Goal: Check status

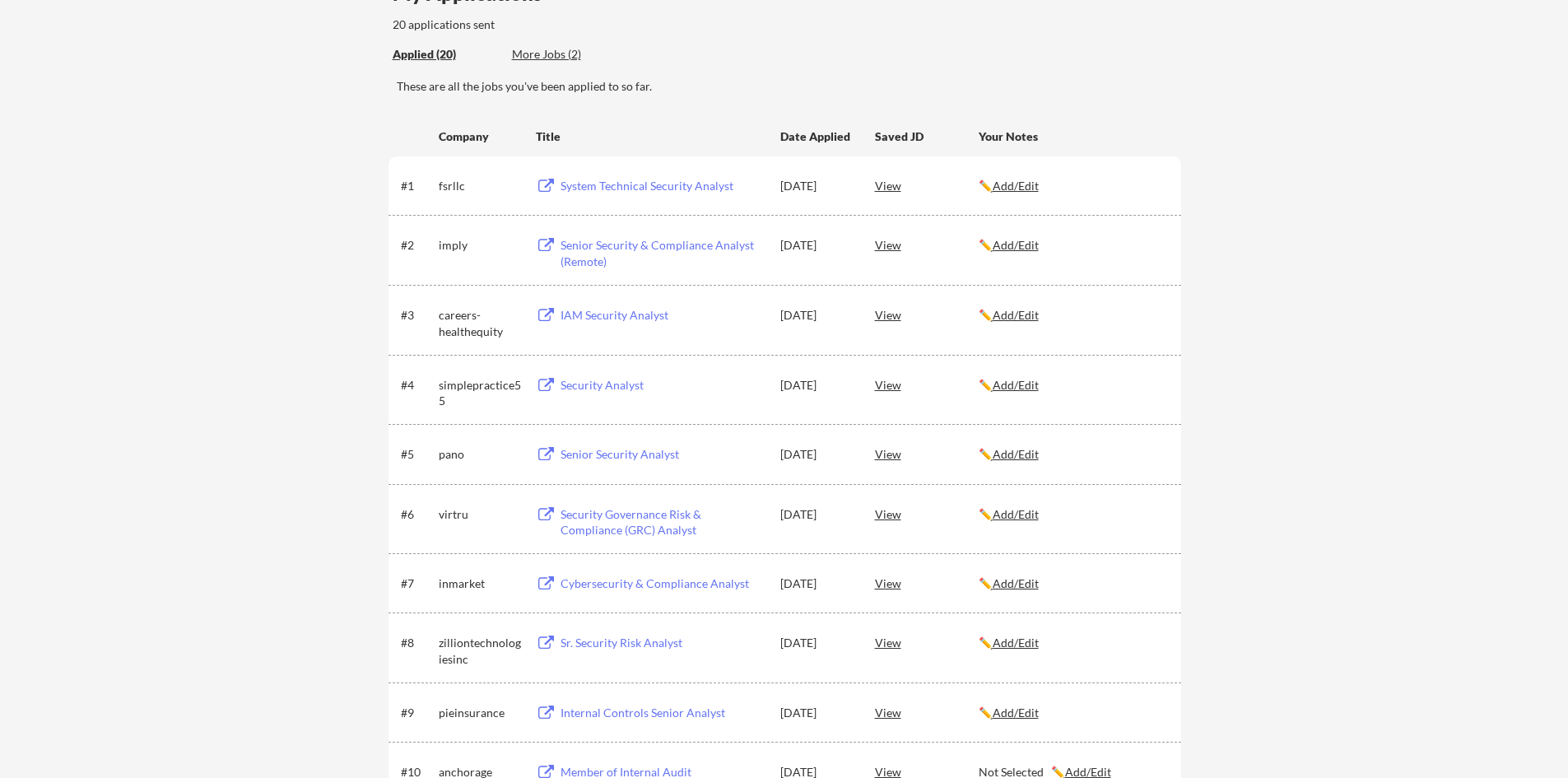
scroll to position [165, 0]
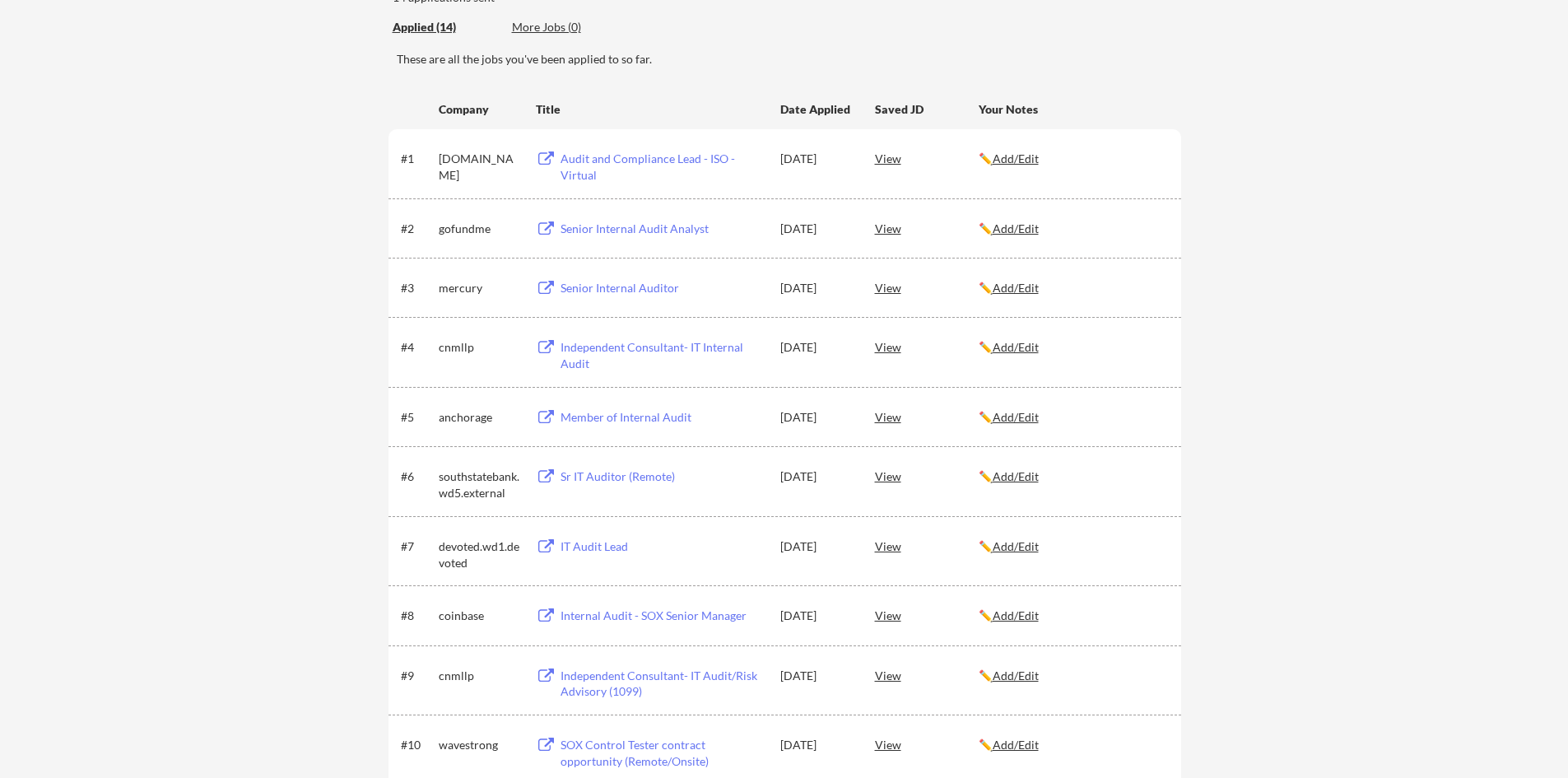
scroll to position [165, 0]
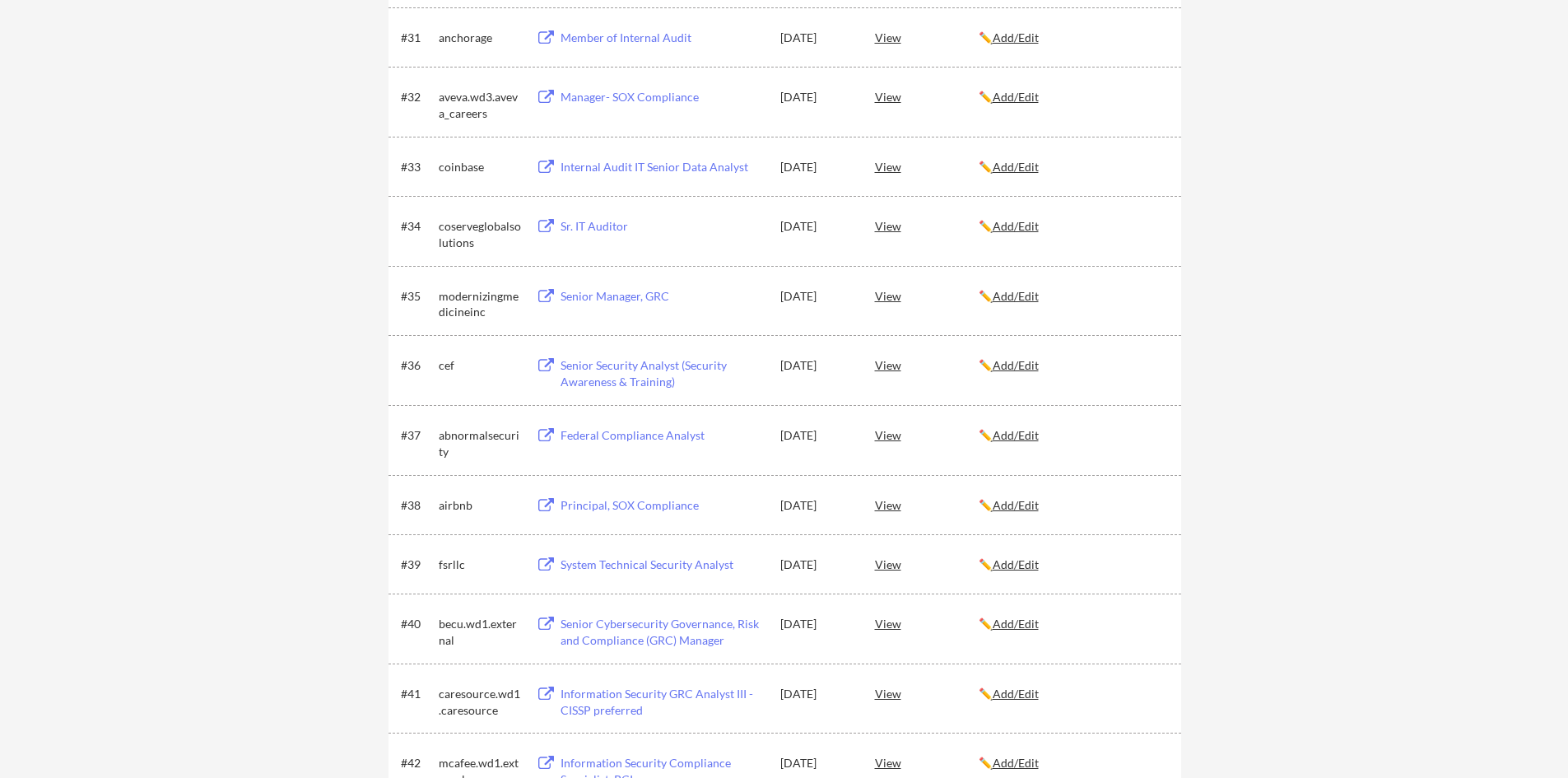
scroll to position [2222, 0]
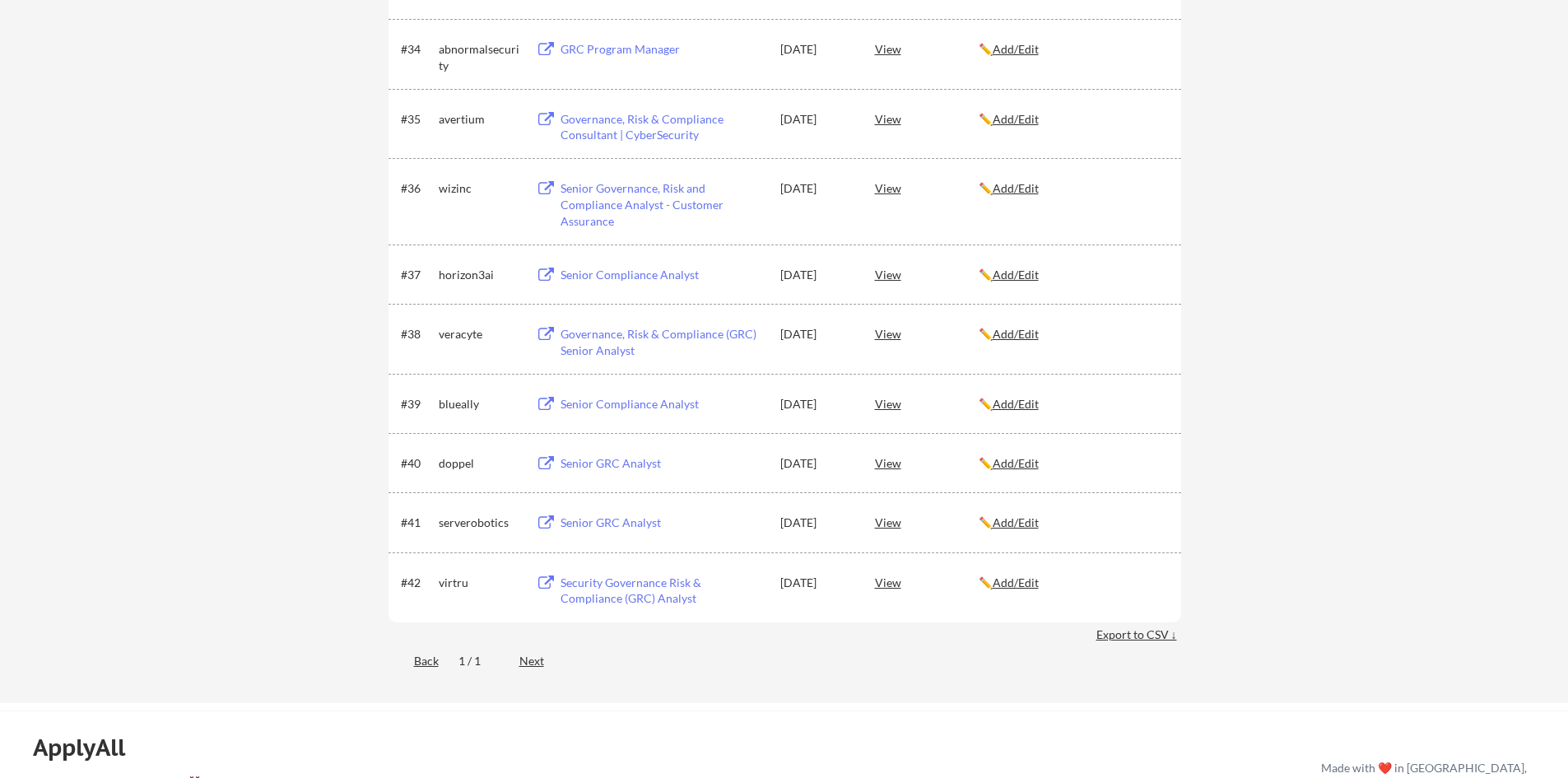
scroll to position [2304, 0]
